Goal: Transaction & Acquisition: Purchase product/service

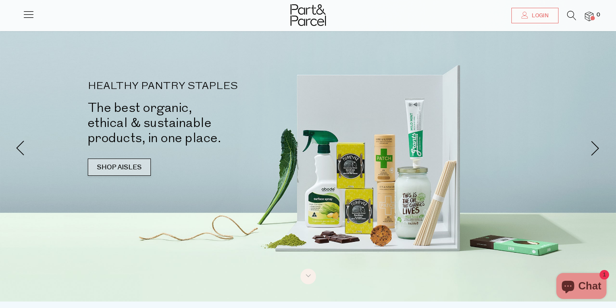
click at [123, 164] on link "SHOP AISLES" at bounding box center [119, 167] width 63 height 17
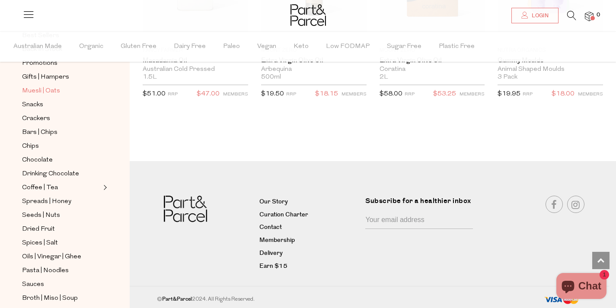
scroll to position [101, 0]
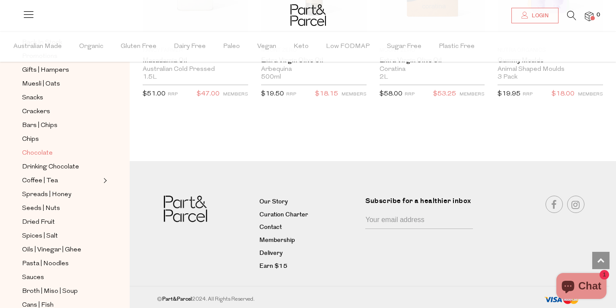
click at [46, 153] on span "Chocolate" at bounding box center [37, 153] width 31 height 10
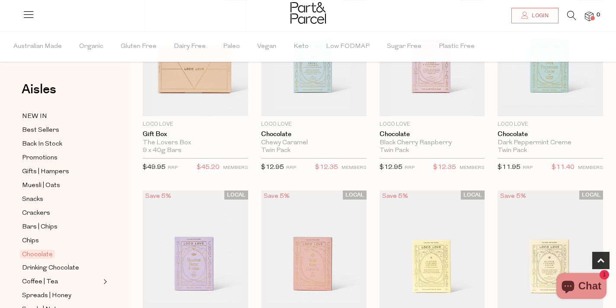
scroll to position [271, 0]
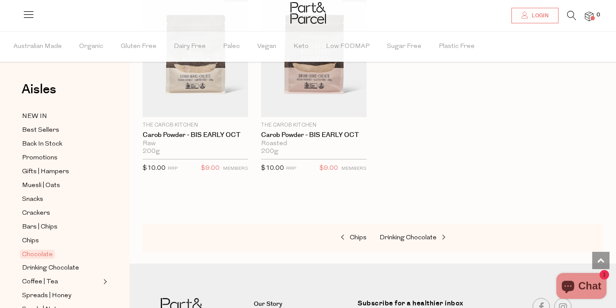
scroll to position [2943, 0]
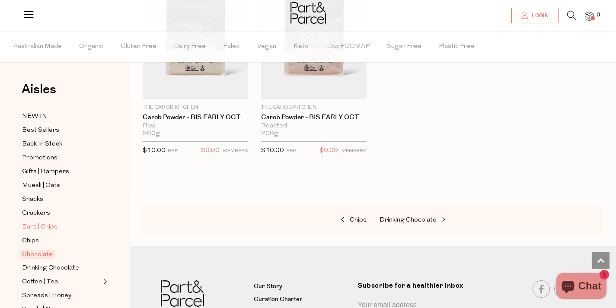
click at [56, 225] on span "Bars | Chips" at bounding box center [39, 227] width 35 height 10
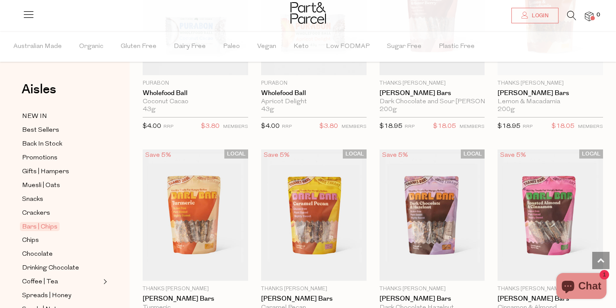
scroll to position [2354, 0]
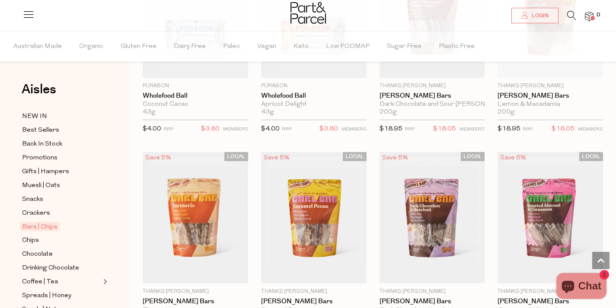
click at [49, 146] on span "Back In Stock" at bounding box center [42, 144] width 40 height 10
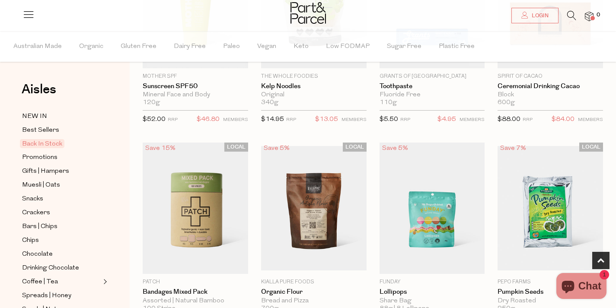
scroll to position [168, 0]
